Goal: Task Accomplishment & Management: Manage account settings

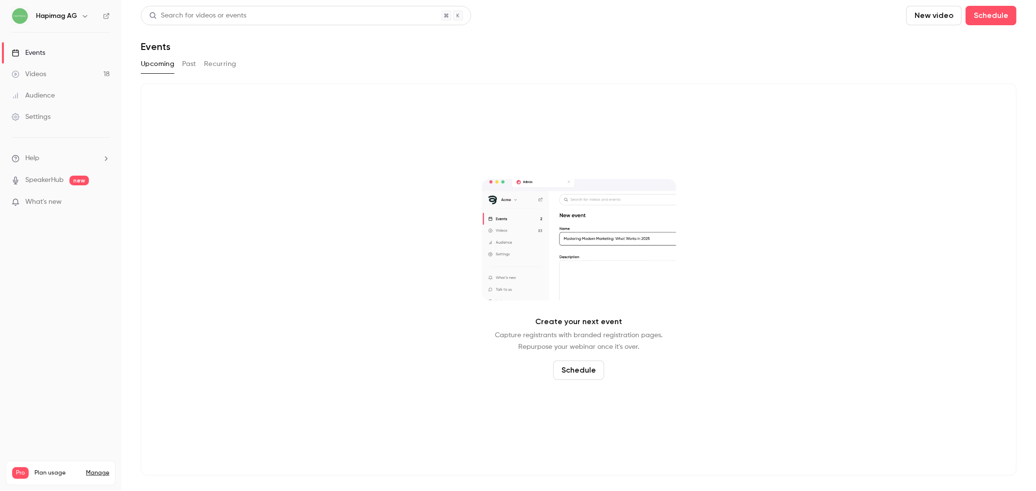
click at [48, 115] on div "Settings" at bounding box center [31, 117] width 39 height 10
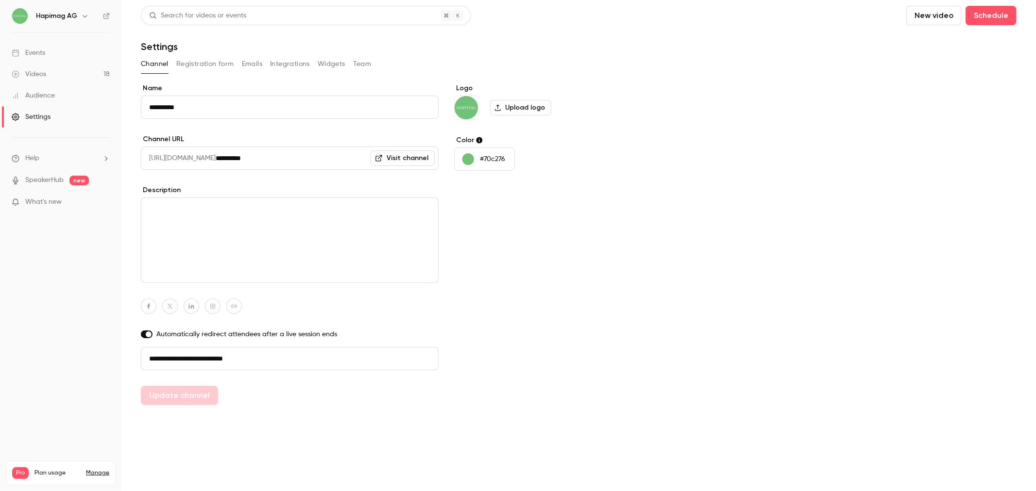
click at [56, 101] on link "Audience" at bounding box center [60, 95] width 121 height 21
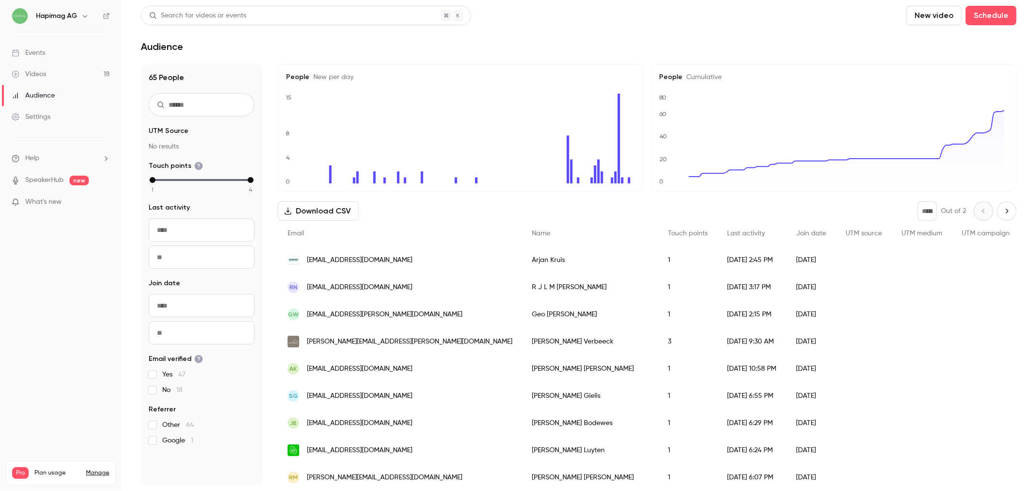
click at [78, 20] on div "Hapimag AG" at bounding box center [65, 16] width 59 height 12
click at [84, 15] on icon "button" at bounding box center [85, 16] width 8 height 8
click at [60, 88] on div "Billing" at bounding box center [82, 90] width 94 height 10
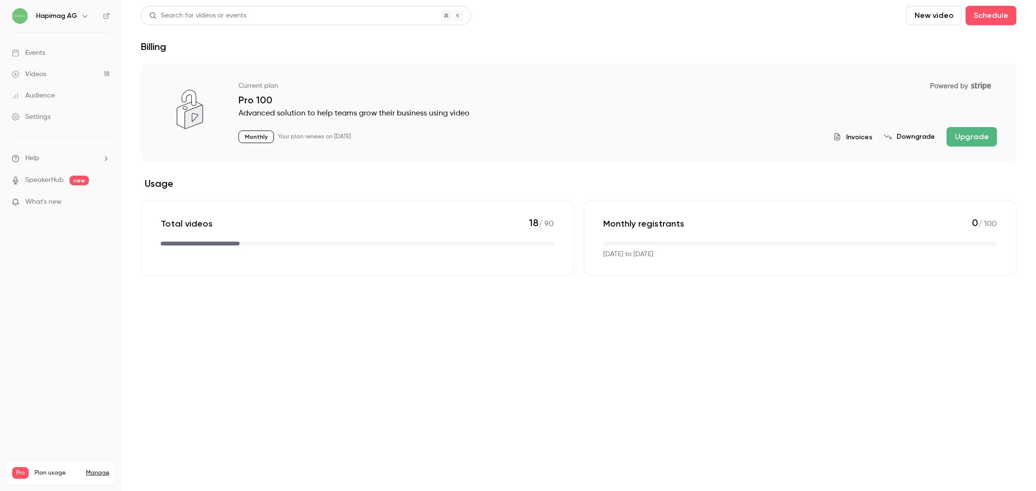
click at [868, 139] on span "Invoices" at bounding box center [859, 137] width 26 height 10
